Goal: Task Accomplishment & Management: Use online tool/utility

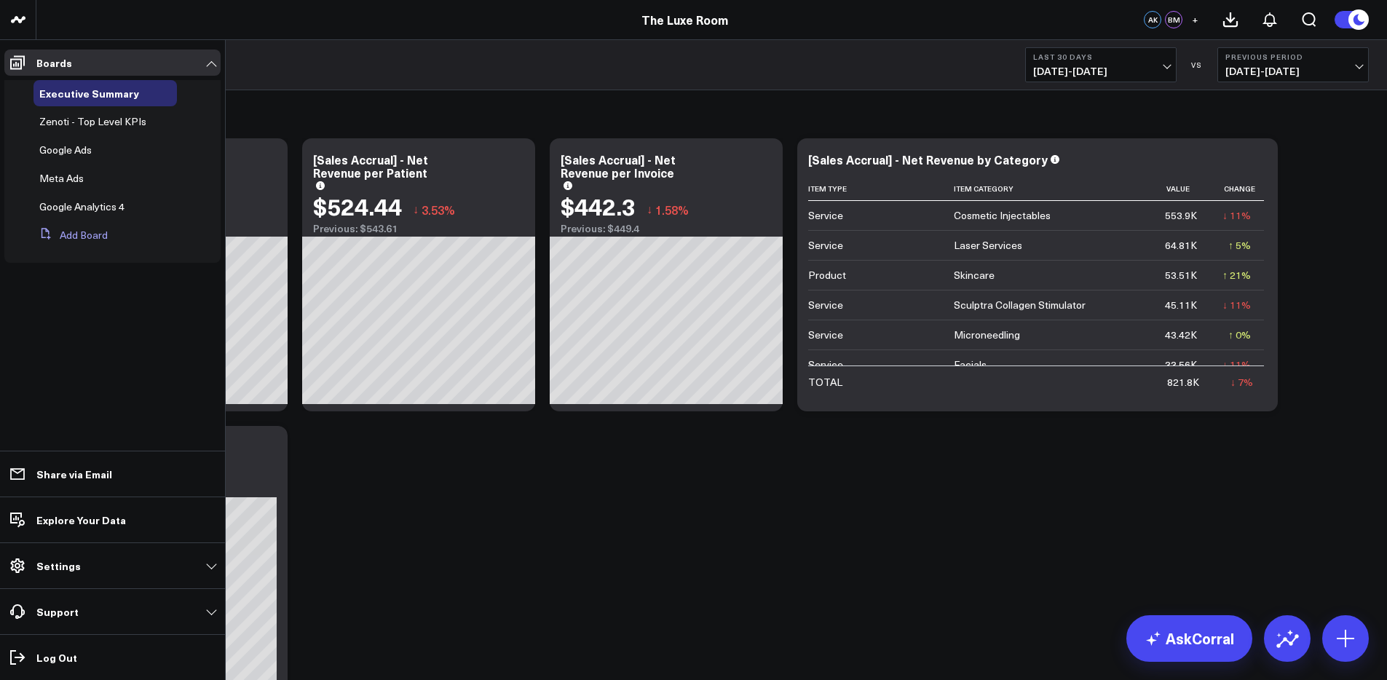
click at [65, 232] on button "Add Board" at bounding box center [70, 235] width 74 height 26
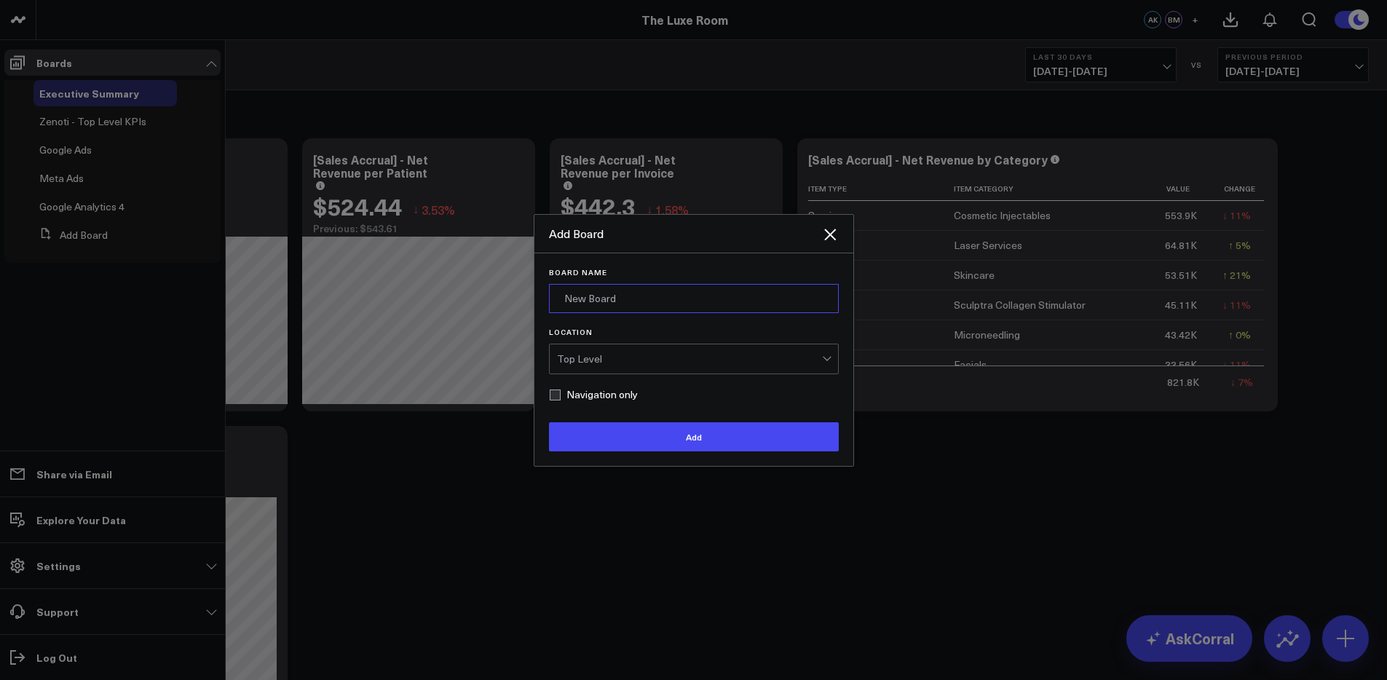
click at [603, 299] on input "Board Name" at bounding box center [694, 298] width 290 height 29
type input "[GEOGRAPHIC_DATA][PERSON_NAME]"
click at [616, 363] on div "Top Level" at bounding box center [689, 359] width 265 height 12
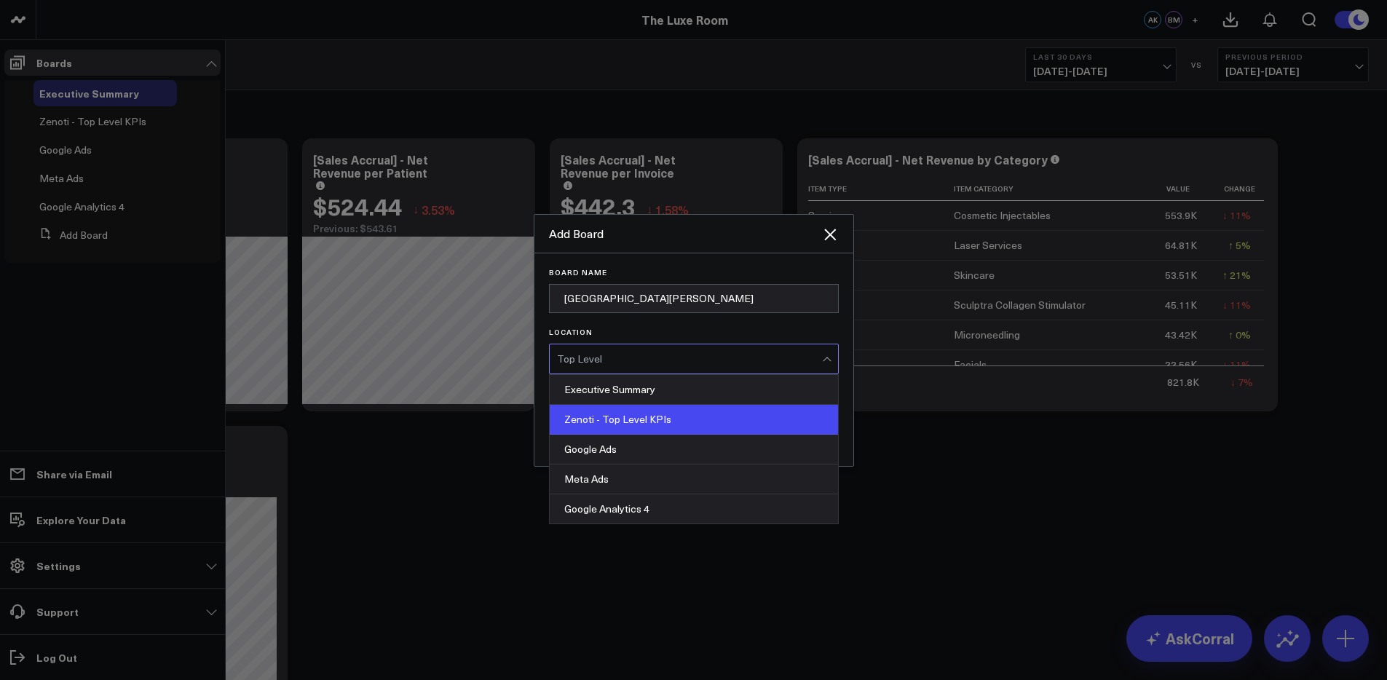
click at [598, 414] on div "Zenoti - Top Level KPIs" at bounding box center [694, 420] width 288 height 30
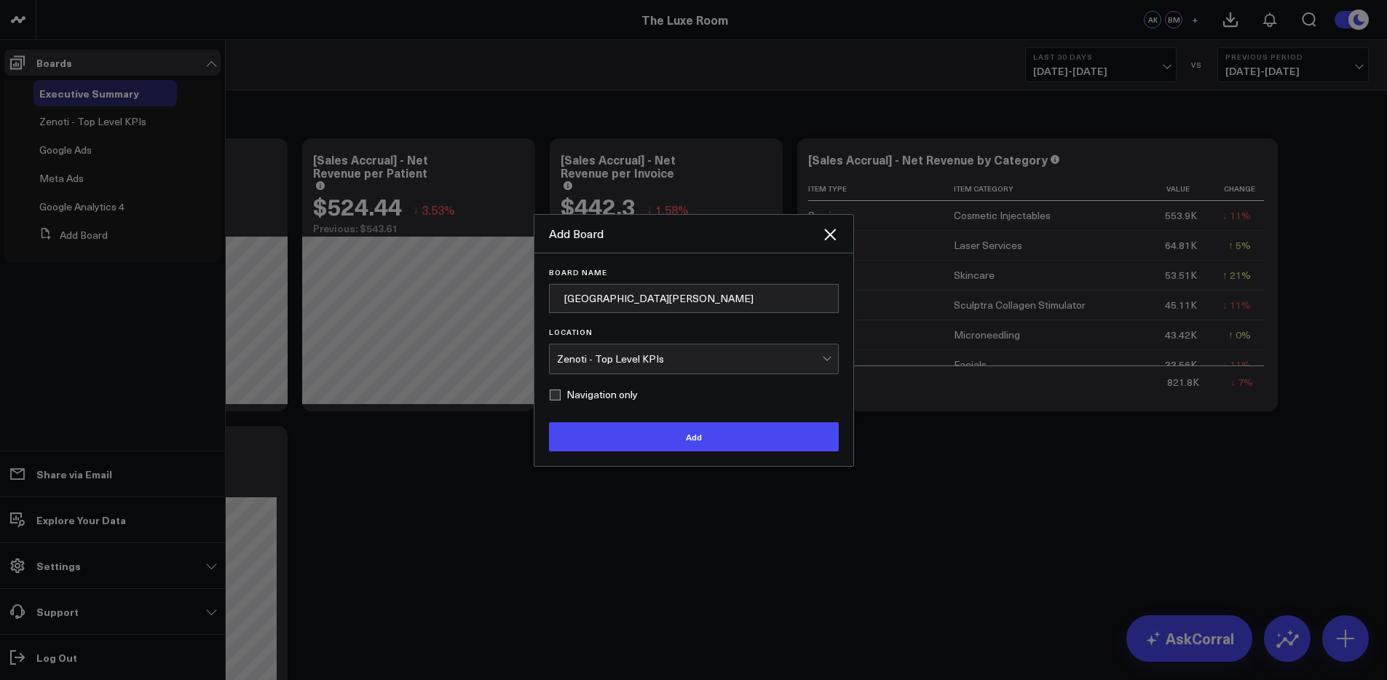
click at [620, 358] on div "Zenoti - Top Level KPIs" at bounding box center [689, 359] width 265 height 12
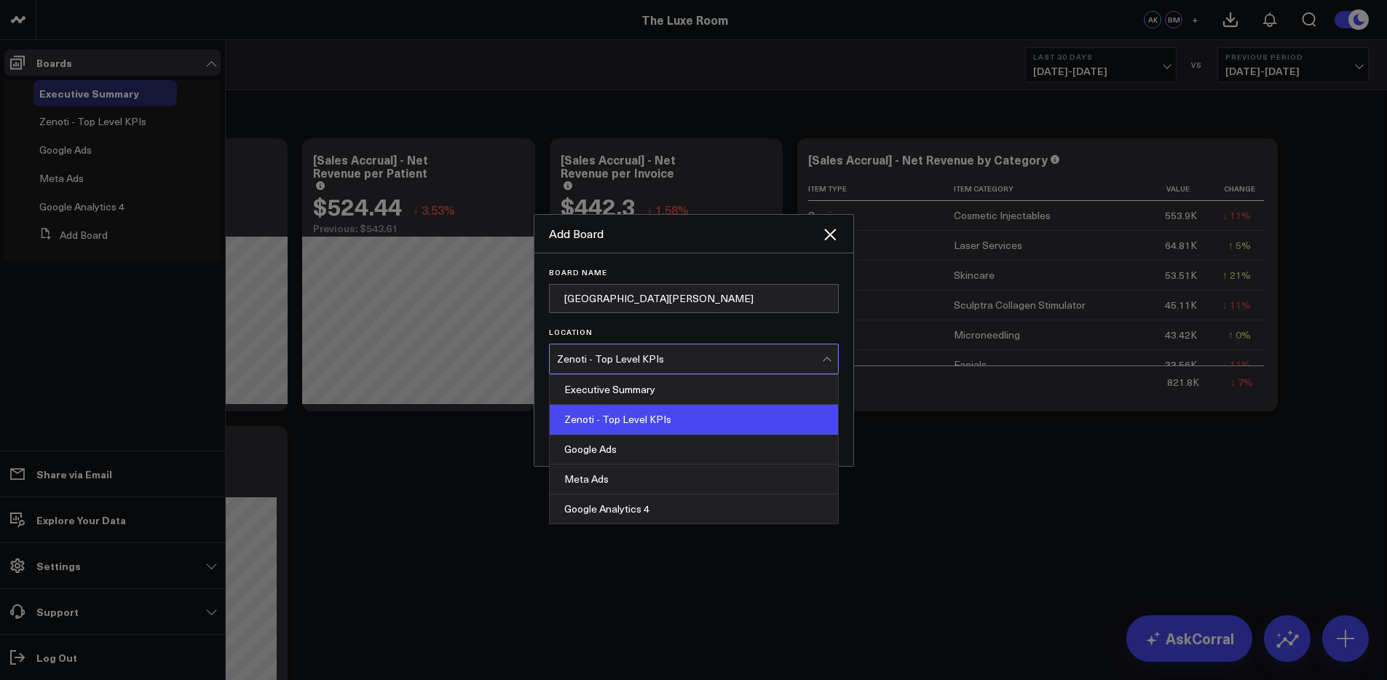
click at [473, 446] on div at bounding box center [693, 340] width 1387 height 680
